Goal: Task Accomplishment & Management: Complete application form

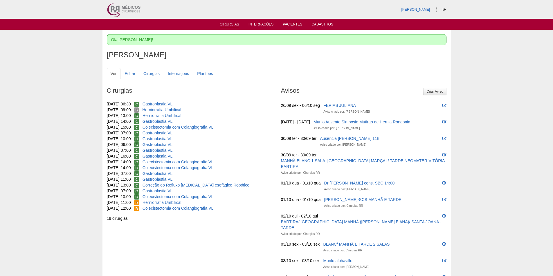
click at [230, 24] on link "Cirurgias" at bounding box center [229, 24] width 19 height 5
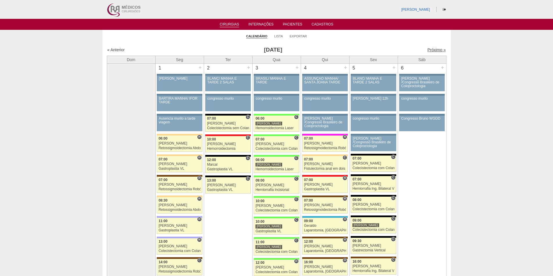
click at [431, 49] on link "Próximo »" at bounding box center [436, 50] width 18 height 5
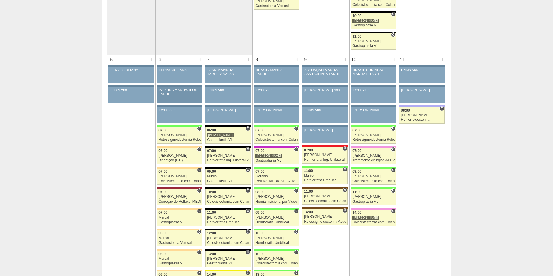
scroll to position [232, 0]
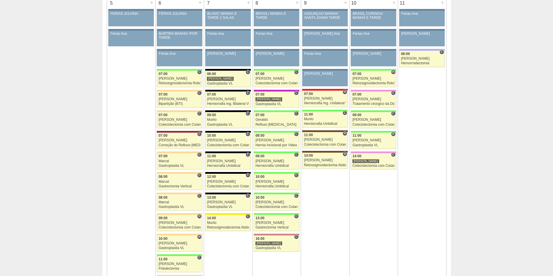
scroll to position [290, 0]
click at [295, 2] on div "+" at bounding box center [296, 3] width 5 height 8
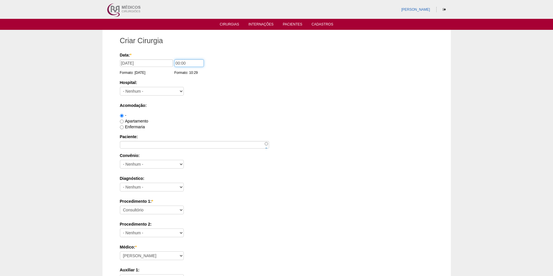
click at [178, 61] on input "00:00" at bounding box center [188, 63] width 29 height 8
type input "11:00"
click at [161, 92] on select "- Nenhum - 9 de Julho Albert Einstein Alvorada América Assunção Bartira Benefic…" at bounding box center [152, 91] width 64 height 9
select select "8"
click at [120, 87] on select "- Nenhum - 9 de Julho Albert Einstein Alvorada América Assunção Bartira Benefic…" at bounding box center [152, 91] width 64 height 9
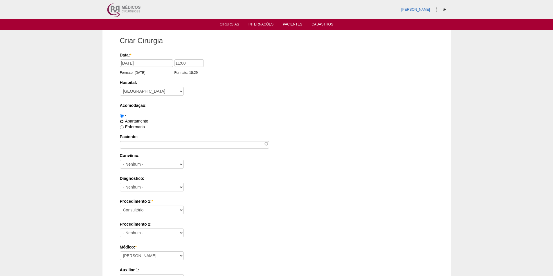
click at [121, 121] on input "Apartamento" at bounding box center [122, 122] width 4 height 4
radio input "true"
click at [143, 165] on select "- Nenhum - Abet Afresp Allianz Amil Blue Life Caasp Cabesp Caixa de Pensões Car…" at bounding box center [152, 164] width 64 height 9
select select "26"
click at [120, 160] on select "- Nenhum - Abet Afresp Allianz Amil Blue Life Caasp Cabesp Caixa de Pensões Car…" at bounding box center [152, 164] width 64 height 9
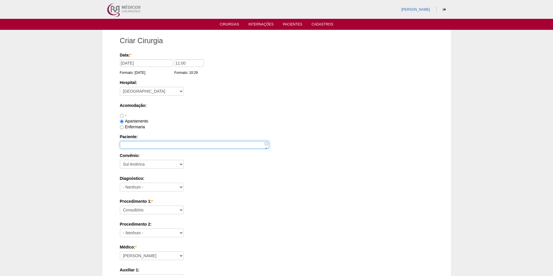
click at [131, 146] on input "Paciente:" at bounding box center [194, 145] width 149 height 8
paste input "Valeria Marques da silva"
type input "Valeria Marques da silva"
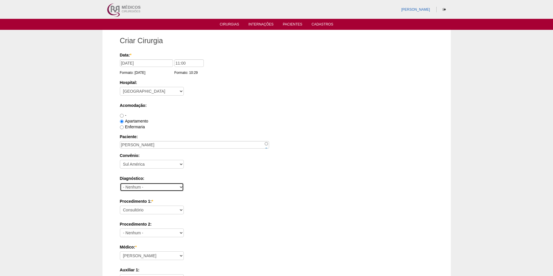
click at [133, 186] on select "- Nenhum - Abdome Agudo Abscesso Hepático Abscesso Perianal Abscesso Peritoneal…" at bounding box center [152, 187] width 64 height 9
select select "3707"
click at [120, 183] on select "- Nenhum - Abdome Agudo Abscesso Hepático Abscesso Perianal Abscesso Peritoneal…" at bounding box center [152, 187] width 64 height 9
click at [132, 213] on select "Consultório Abscesso Hepático - Drenagem Abscesso perianal Amputação Abdômino P…" at bounding box center [152, 210] width 64 height 9
select select "18616"
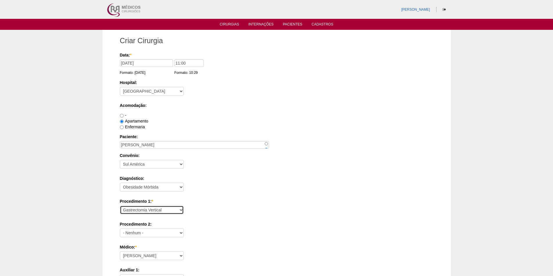
click at [120, 206] on select "Consultório Abscesso Hepático - Drenagem Abscesso perianal Amputação Abdômino P…" at bounding box center [152, 210] width 64 height 9
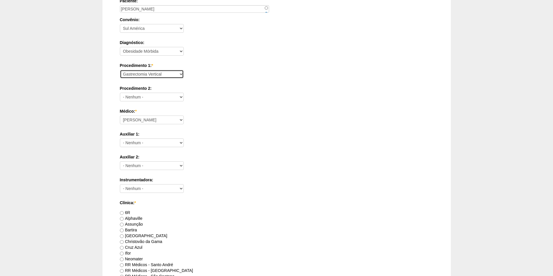
scroll to position [203, 0]
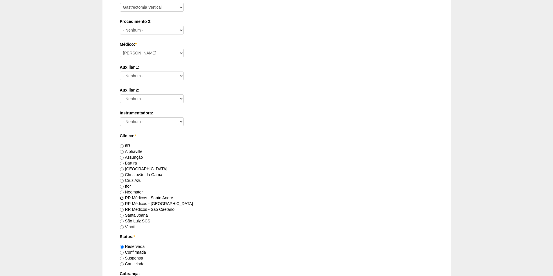
click at [122, 198] on input "RR Médicos - Santo André" at bounding box center [122, 199] width 4 height 4
radio input "true"
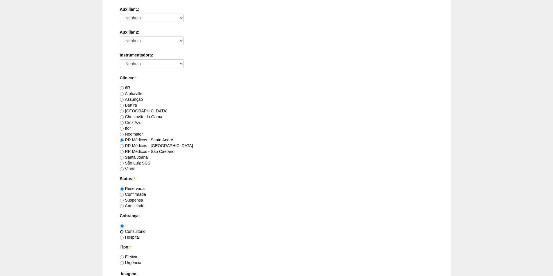
click at [122, 231] on input "Consultório" at bounding box center [122, 232] width 4 height 4
radio input "true"
click at [121, 258] on input "Eletiva" at bounding box center [122, 258] width 4 height 4
radio input "true"
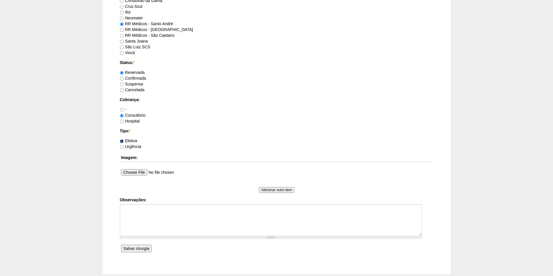
scroll to position [411, 0]
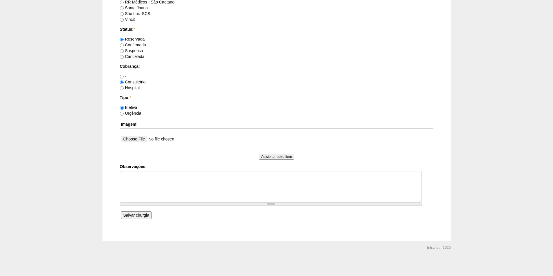
click at [139, 216] on input "Salvar cirurgia" at bounding box center [136, 216] width 30 height 8
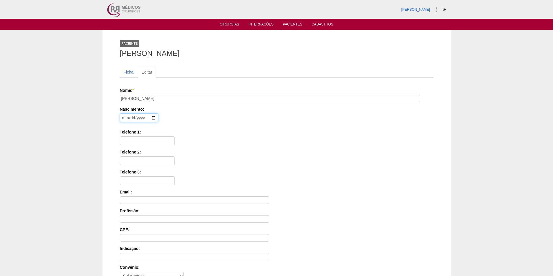
click at [124, 117] on input "date" at bounding box center [139, 118] width 38 height 9
type input "[DATE]"
click at [131, 137] on input "Telefone 1:" at bounding box center [147, 141] width 55 height 9
paste input "96808-4081"
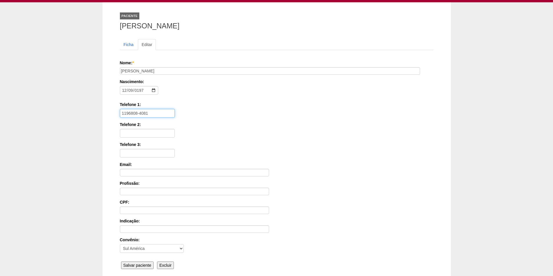
scroll to position [58, 0]
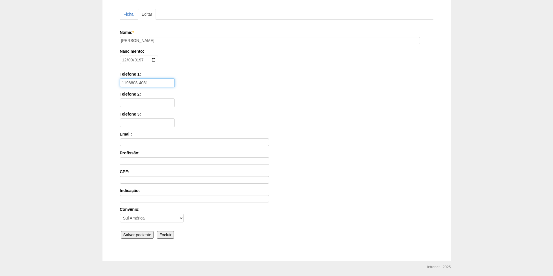
type input "1196808-4081"
click at [137, 232] on input "Salvar paciente" at bounding box center [137, 235] width 33 height 8
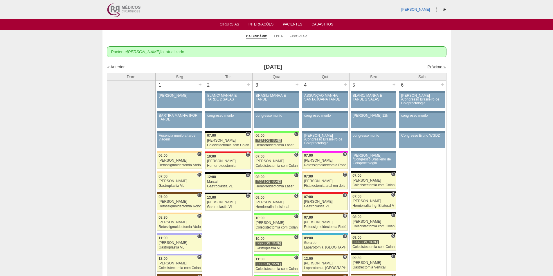
click at [431, 66] on link "Próximo »" at bounding box center [436, 67] width 18 height 5
